Goal: Task Accomplishment & Management: Complete application form

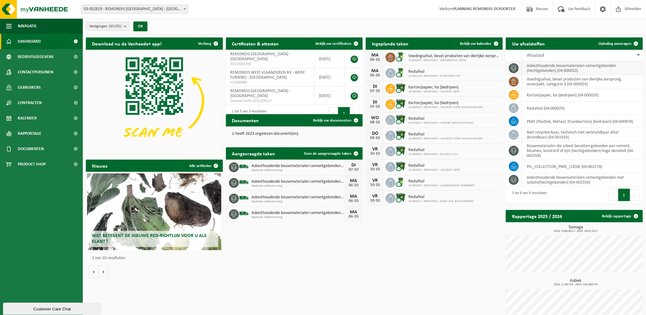
click at [554, 69] on td "asbesthoudende bouwmaterialen cementgebonden (hechtgebonden) (04-000023)" at bounding box center [582, 67] width 121 height 13
click at [534, 68] on td "asbesthoudende bouwmaterialen cementgebonden (hechtgebonden) (04-000023)" at bounding box center [582, 67] width 121 height 13
drag, startPoint x: 534, startPoint y: 68, endPoint x: 511, endPoint y: 66, distance: 23.4
click at [511, 66] on icon at bounding box center [514, 68] width 6 height 6
click at [540, 67] on td "asbesthoudende bouwmaterialen cementgebonden (hechtgebonden) (04-000023)" at bounding box center [582, 67] width 121 height 13
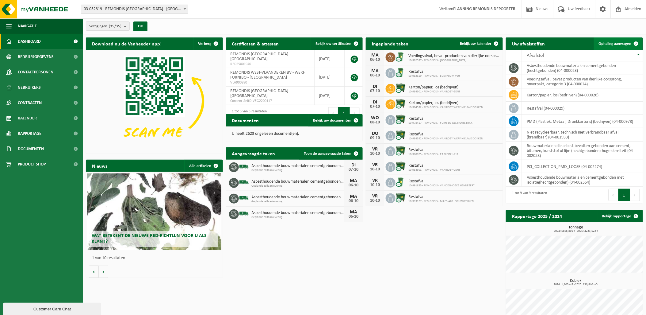
drag, startPoint x: 541, startPoint y: 67, endPoint x: 610, endPoint y: 45, distance: 72.6
click at [610, 45] on span "Ophaling aanvragen" at bounding box center [615, 44] width 33 height 4
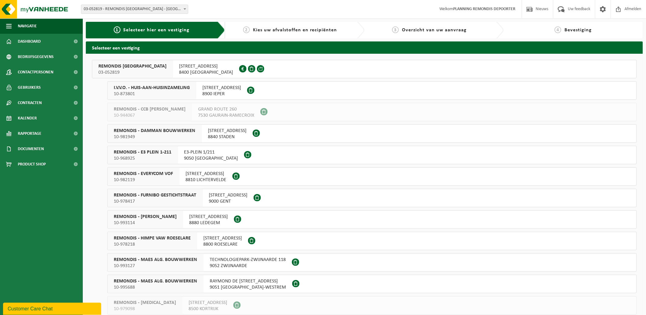
drag, startPoint x: 307, startPoint y: 88, endPoint x: 232, endPoint y: 84, distance: 74.9
click at [304, 88] on button "I.V.V.O. - HUIS-AAN-HUISINZAMELING 10-873801 [STREET_ADDRESS]" at bounding box center [371, 90] width 529 height 18
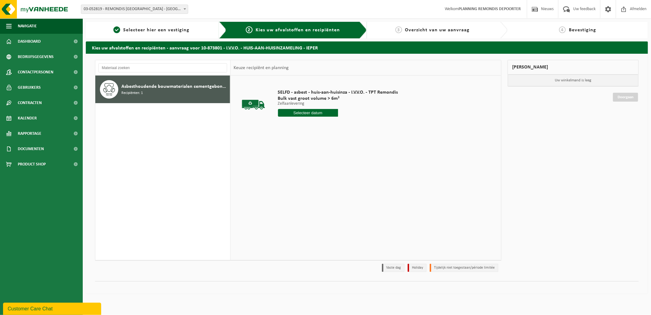
click at [304, 111] on input "text" at bounding box center [308, 113] width 60 height 8
click at [296, 158] on div "7" at bounding box center [294, 157] width 11 height 10
type input "Van 2025-10-07"
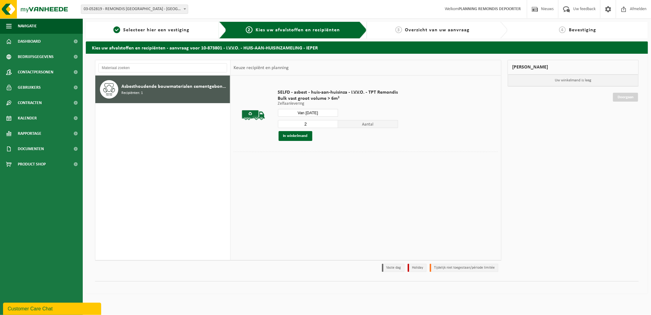
type input "2"
click at [332, 122] on input "2" at bounding box center [308, 124] width 60 height 8
click at [298, 136] on button "In winkelmand" at bounding box center [296, 136] width 34 height 10
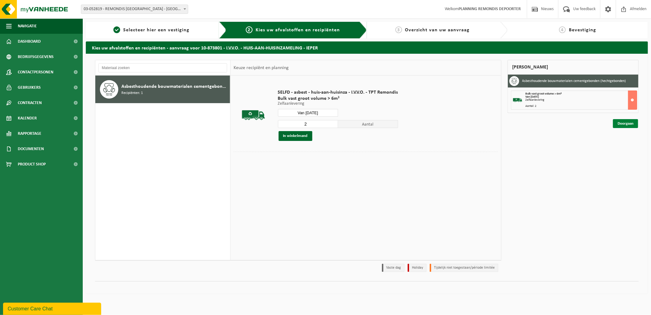
click at [626, 124] on link "Doorgaan" at bounding box center [625, 123] width 25 height 9
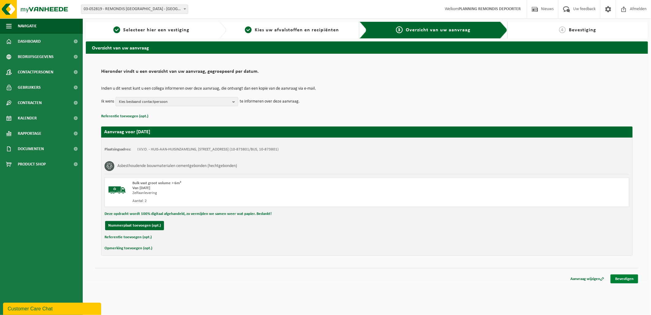
click at [620, 277] on link "Bevestigen" at bounding box center [625, 278] width 28 height 9
